Goal: Task Accomplishment & Management: Manage account settings

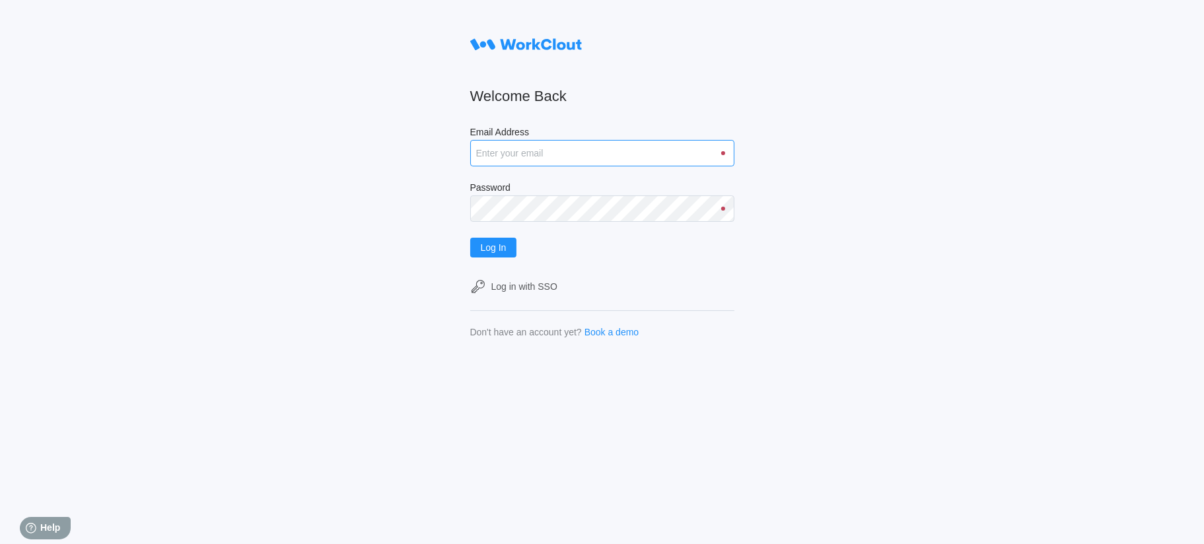
click at [501, 153] on input "Email Address" at bounding box center [602, 153] width 264 height 26
click at [470, 238] on button "Log In" at bounding box center [493, 248] width 47 height 20
click at [645, 160] on input "[EMAIL_ADDRESS][DOMAIN_NAME]" at bounding box center [602, 153] width 264 height 26
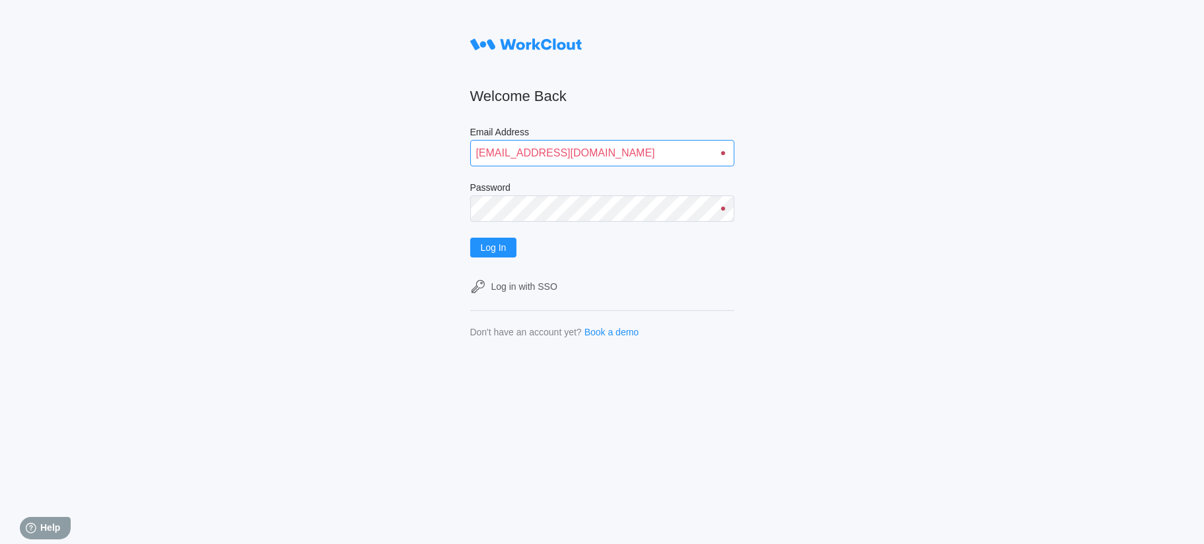
click at [645, 160] on input "[EMAIL_ADDRESS][DOMAIN_NAME]" at bounding box center [602, 153] width 264 height 26
type input "[EMAIL_ADDRESS][DOMAIN_NAME]"
click at [470, 238] on button "Log In" at bounding box center [493, 248] width 47 height 20
